Goal: Navigation & Orientation: Understand site structure

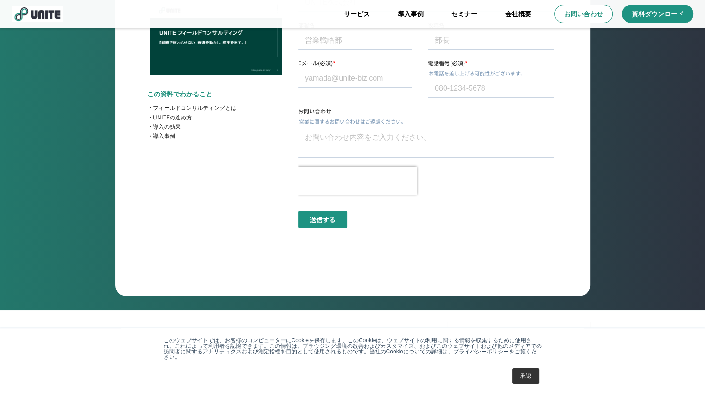
scroll to position [3378, 0]
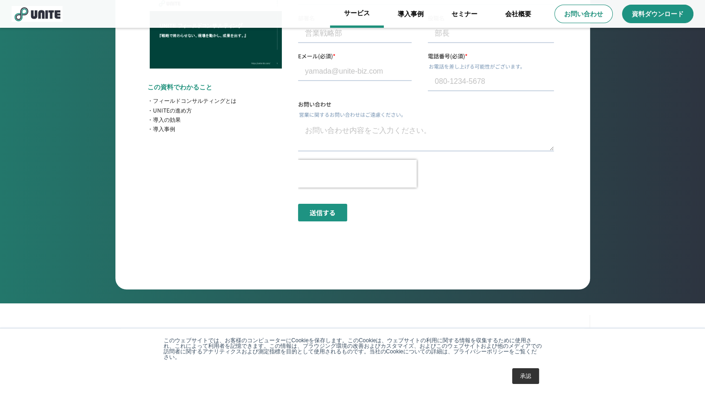
click at [356, 11] on link "サービス" at bounding box center [357, 14] width 54 height 28
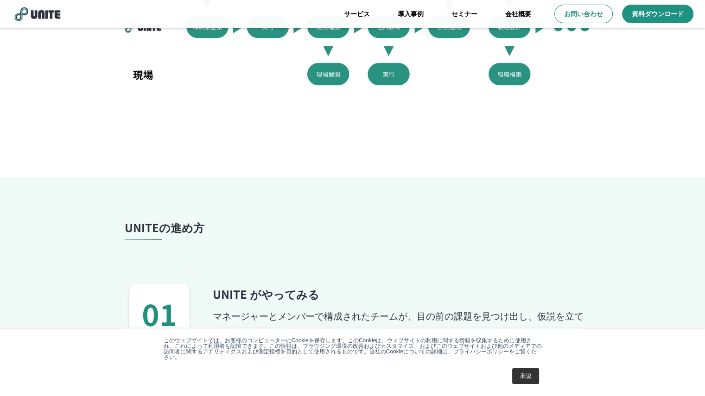
scroll to position [608, 0]
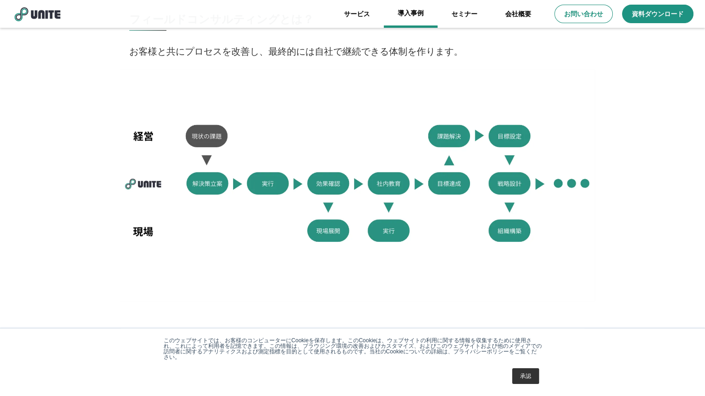
click at [407, 16] on link "導入事例" at bounding box center [411, 14] width 54 height 28
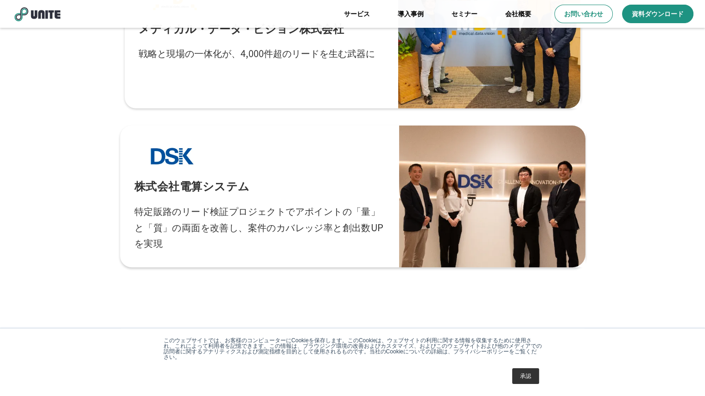
scroll to position [278, 0]
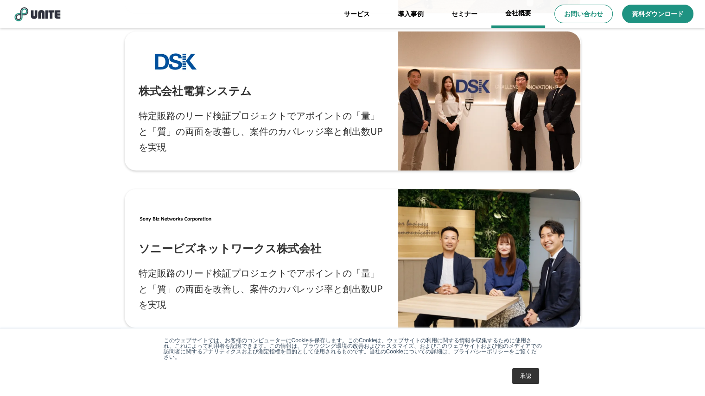
click at [521, 18] on link "会社概要" at bounding box center [518, 14] width 54 height 28
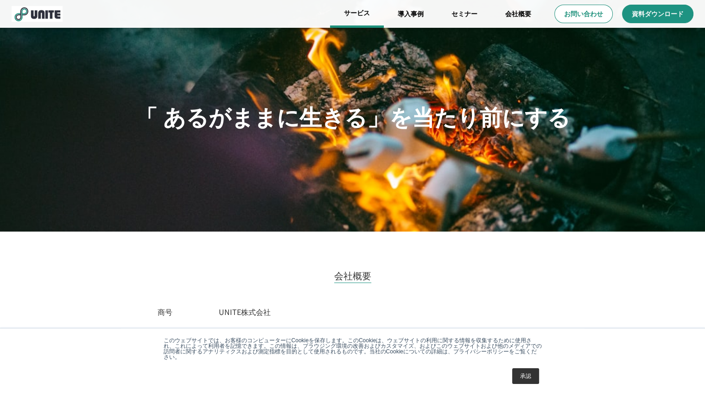
click at [358, 17] on link "サービス" at bounding box center [357, 14] width 54 height 28
click at [357, 13] on link "サービス" at bounding box center [357, 14] width 54 height 28
click at [369, 12] on link "サービス" at bounding box center [357, 14] width 54 height 28
click at [423, 15] on link "導入事例" at bounding box center [411, 14] width 54 height 28
